Goal: Task Accomplishment & Management: Use online tool/utility

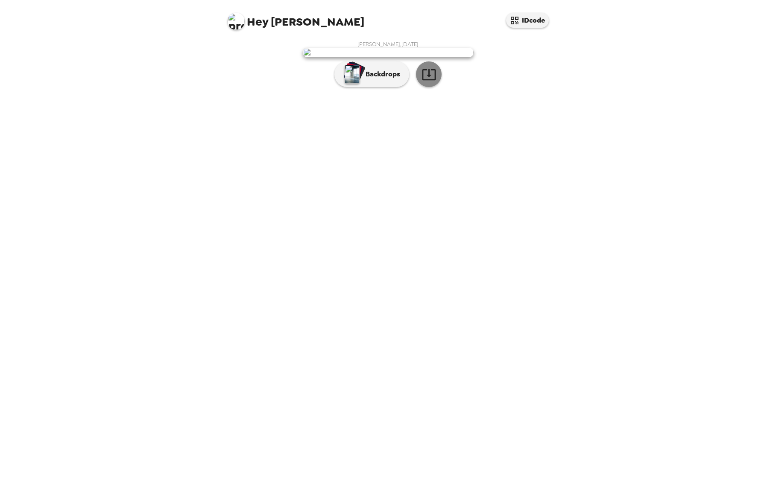
click at [434, 82] on icon "button" at bounding box center [428, 74] width 15 height 15
click at [386, 79] on p "Backdrops" at bounding box center [380, 74] width 39 height 10
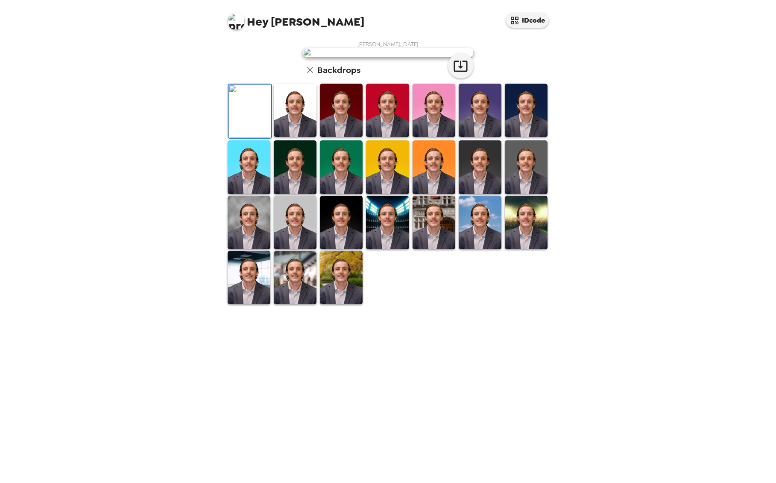
click at [289, 137] on img at bounding box center [295, 110] width 43 height 53
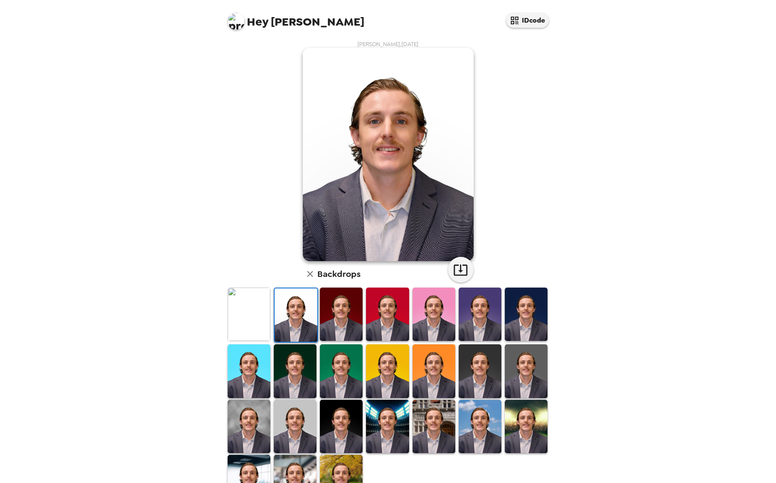
click at [324, 314] on img at bounding box center [341, 314] width 43 height 53
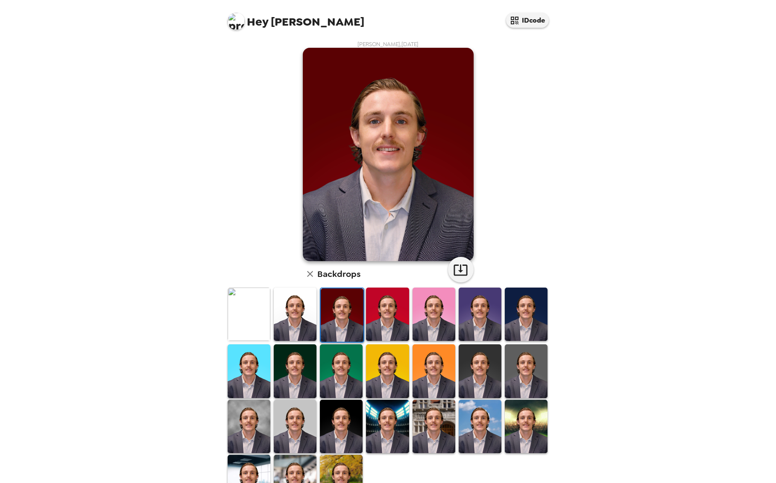
click at [384, 321] on img at bounding box center [387, 314] width 43 height 53
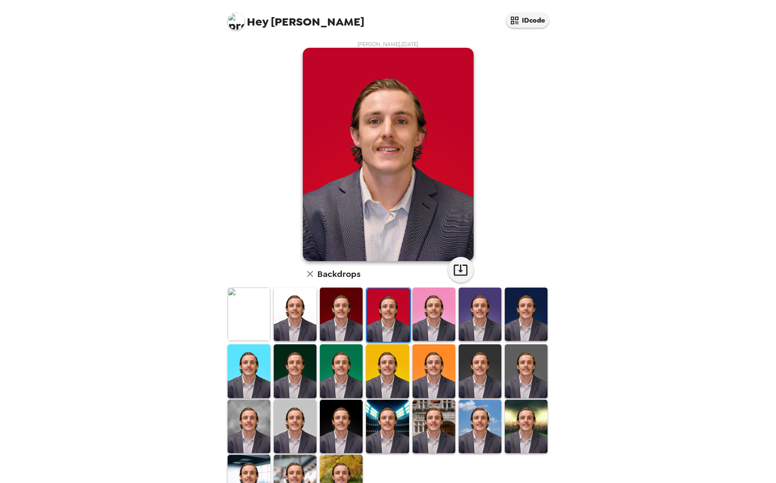
click at [431, 323] on img at bounding box center [433, 314] width 43 height 53
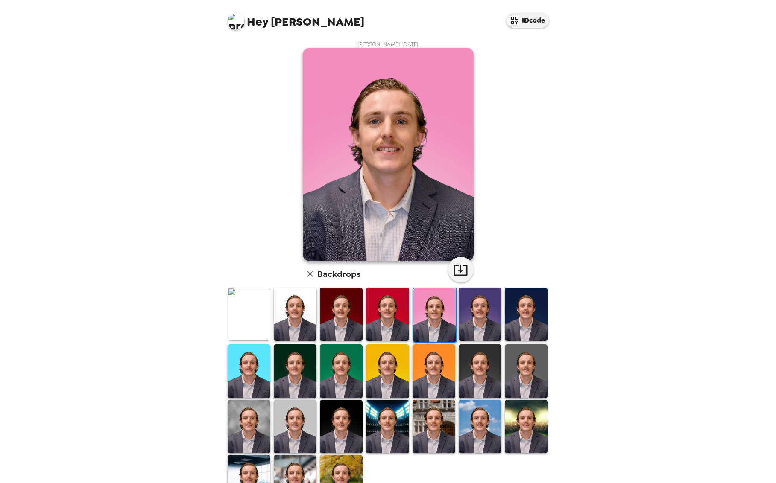
click at [472, 320] on img at bounding box center [480, 314] width 43 height 53
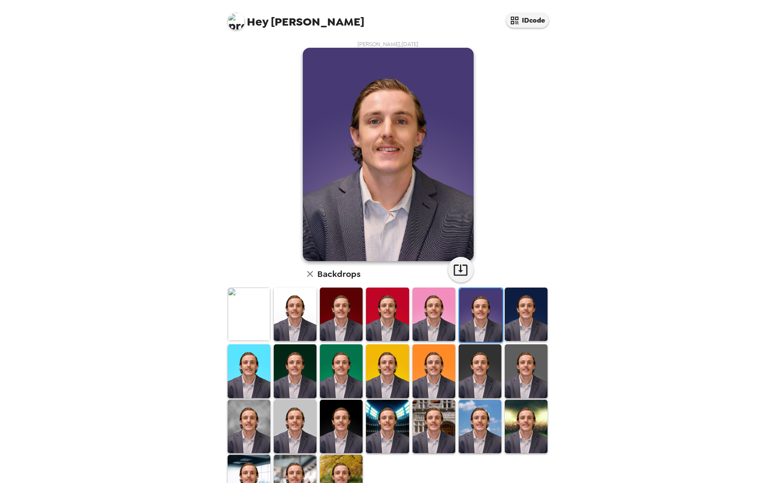
click at [522, 314] on img at bounding box center [526, 314] width 43 height 53
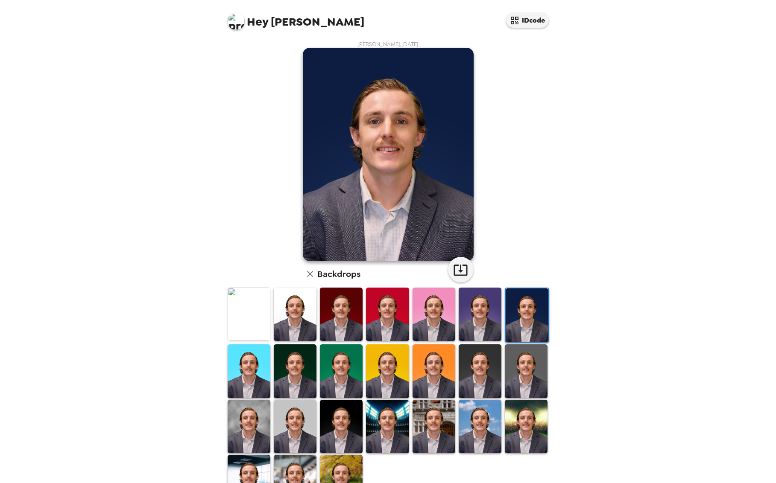
click at [257, 373] on img at bounding box center [249, 371] width 43 height 53
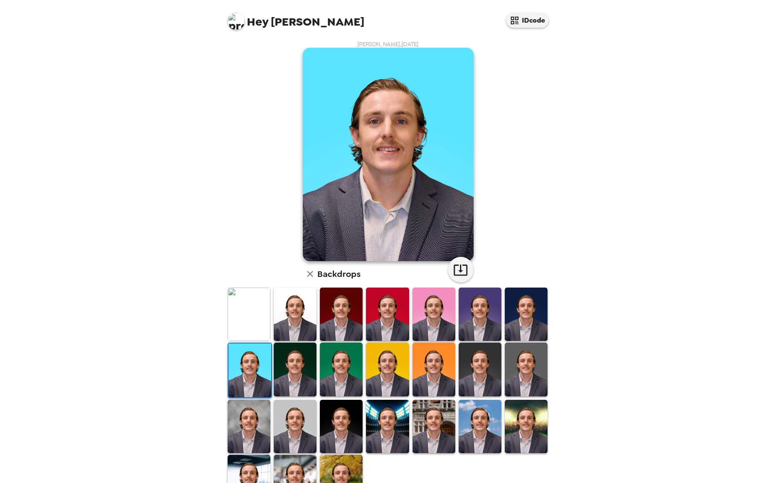
click at [290, 373] on img at bounding box center [295, 369] width 43 height 53
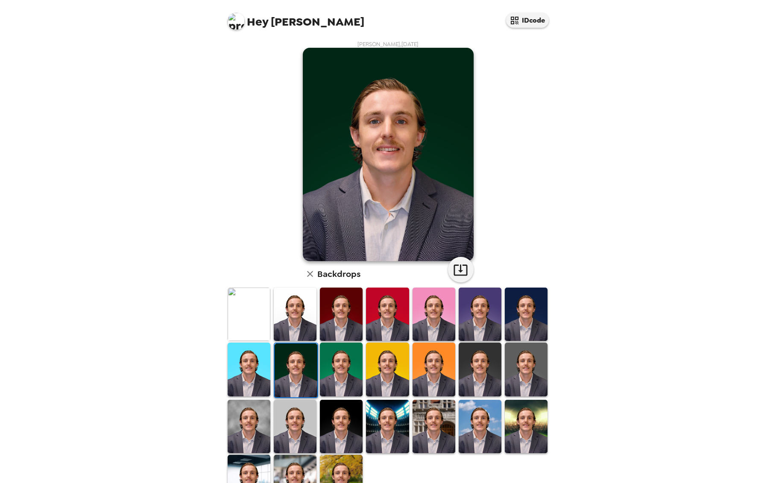
click at [334, 373] on img at bounding box center [341, 369] width 43 height 53
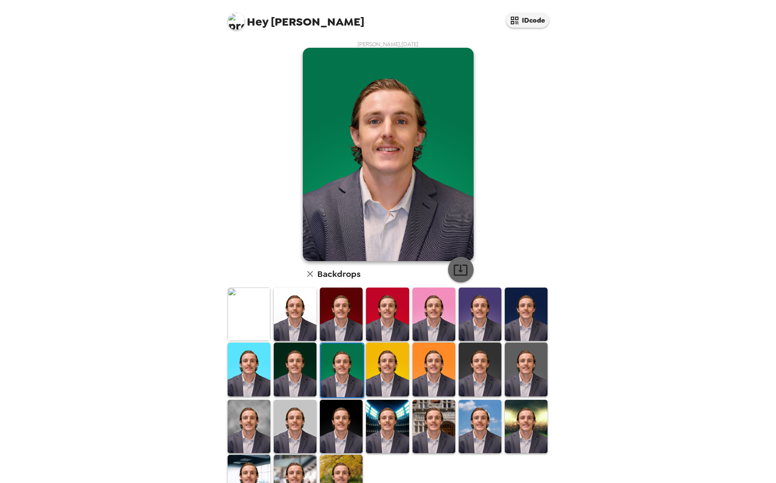
click at [469, 268] on button "button" at bounding box center [461, 270] width 26 height 26
click at [402, 371] on img at bounding box center [387, 369] width 43 height 53
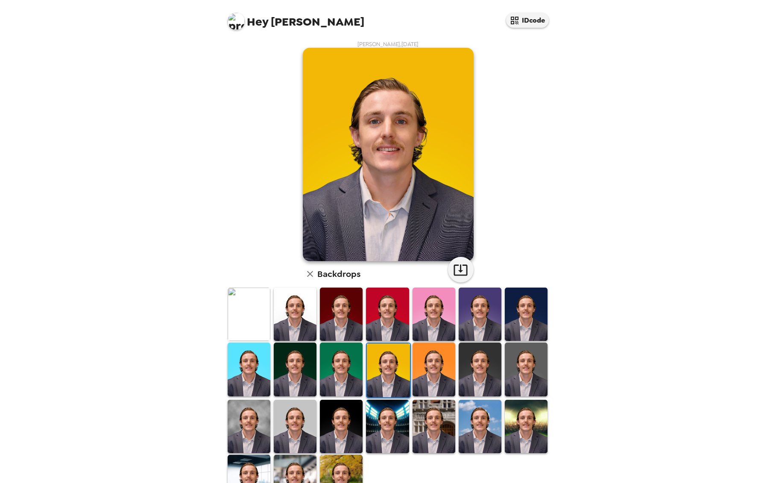
click at [427, 371] on img at bounding box center [433, 369] width 43 height 53
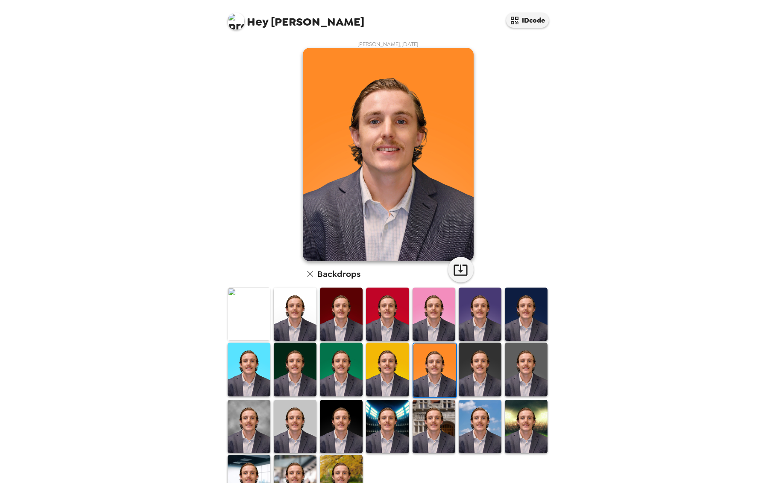
click at [469, 370] on img at bounding box center [480, 369] width 43 height 53
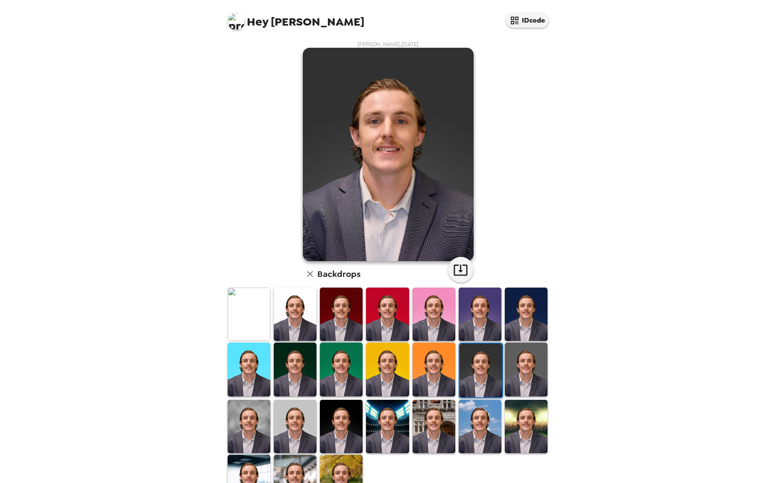
click at [532, 370] on img at bounding box center [526, 369] width 43 height 53
